Goal: Navigation & Orientation: Find specific page/section

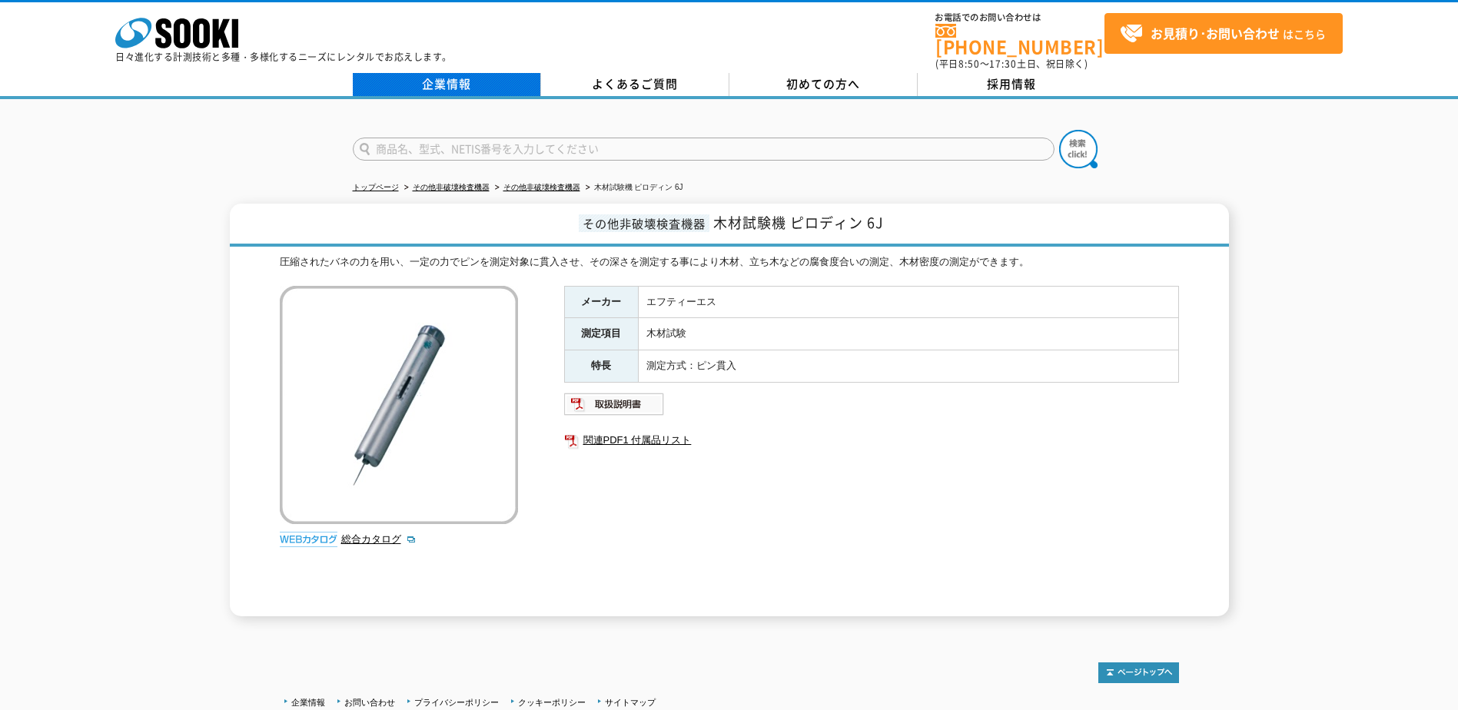
click at [435, 73] on link "企業情報" at bounding box center [447, 84] width 188 height 23
